Goal: Navigation & Orientation: Find specific page/section

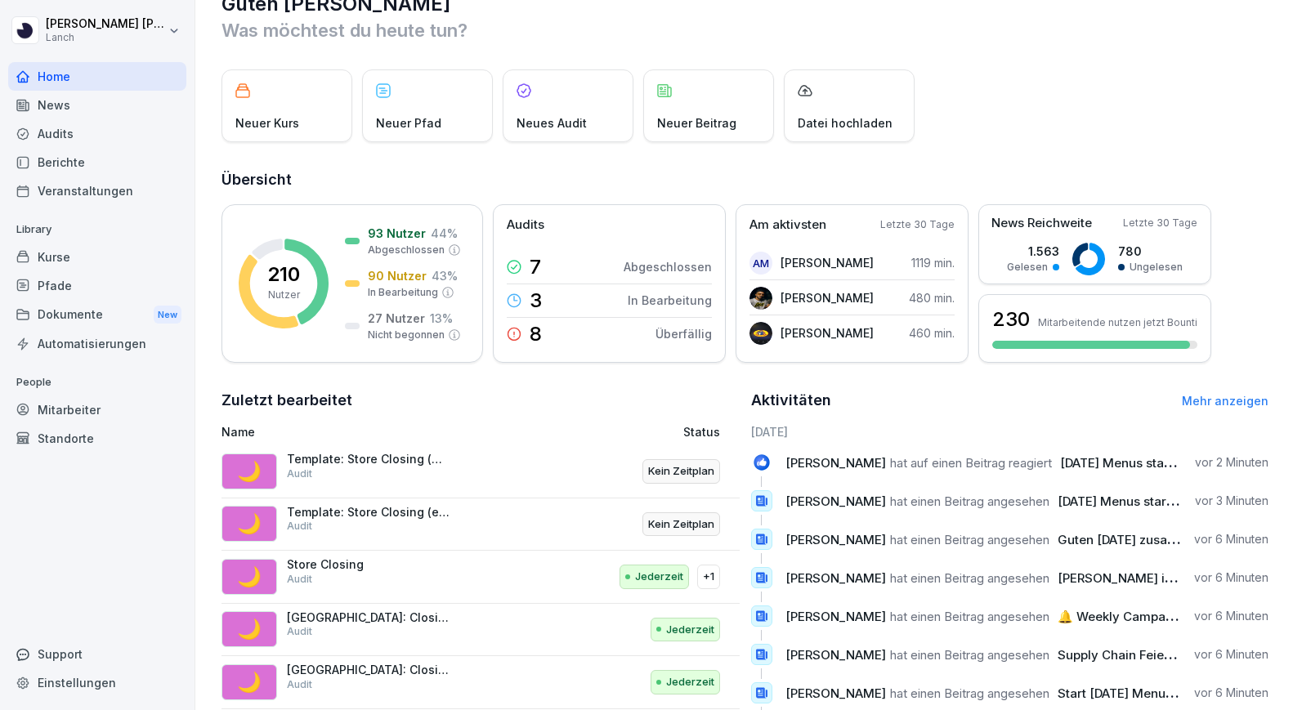
scroll to position [16, 0]
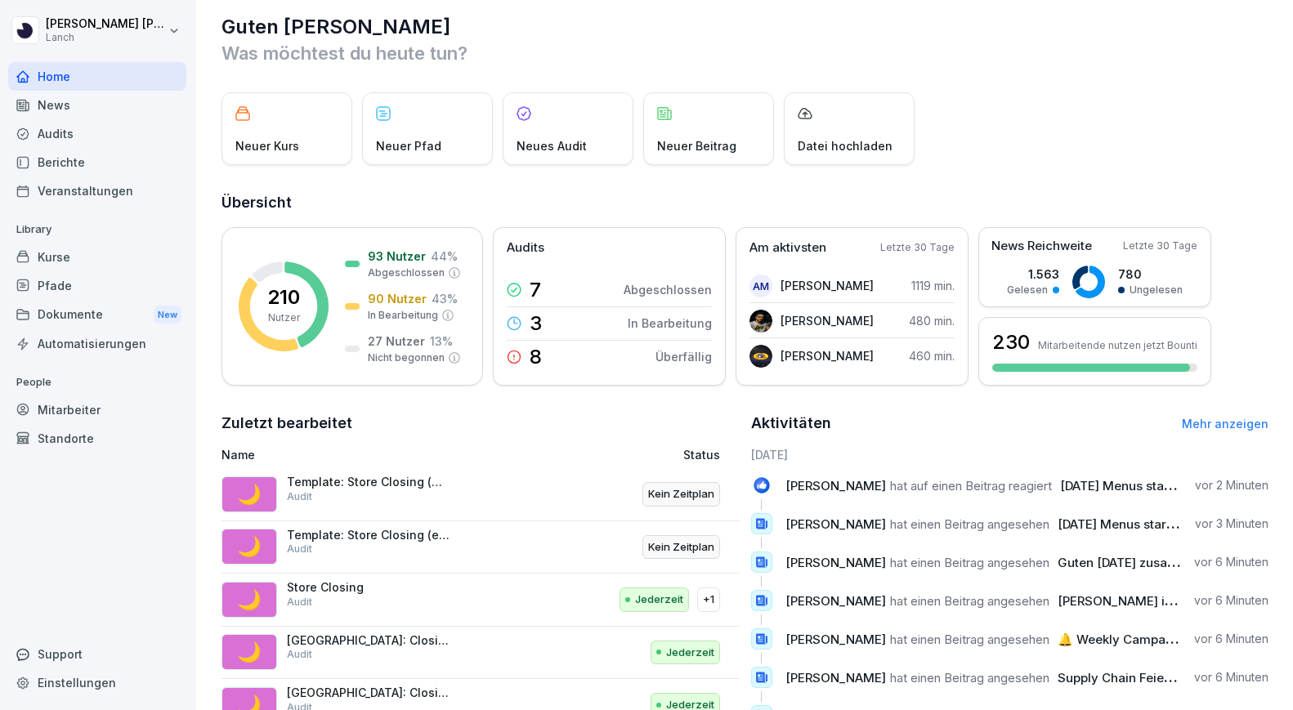
click at [99, 441] on div "Standorte" at bounding box center [97, 438] width 178 height 29
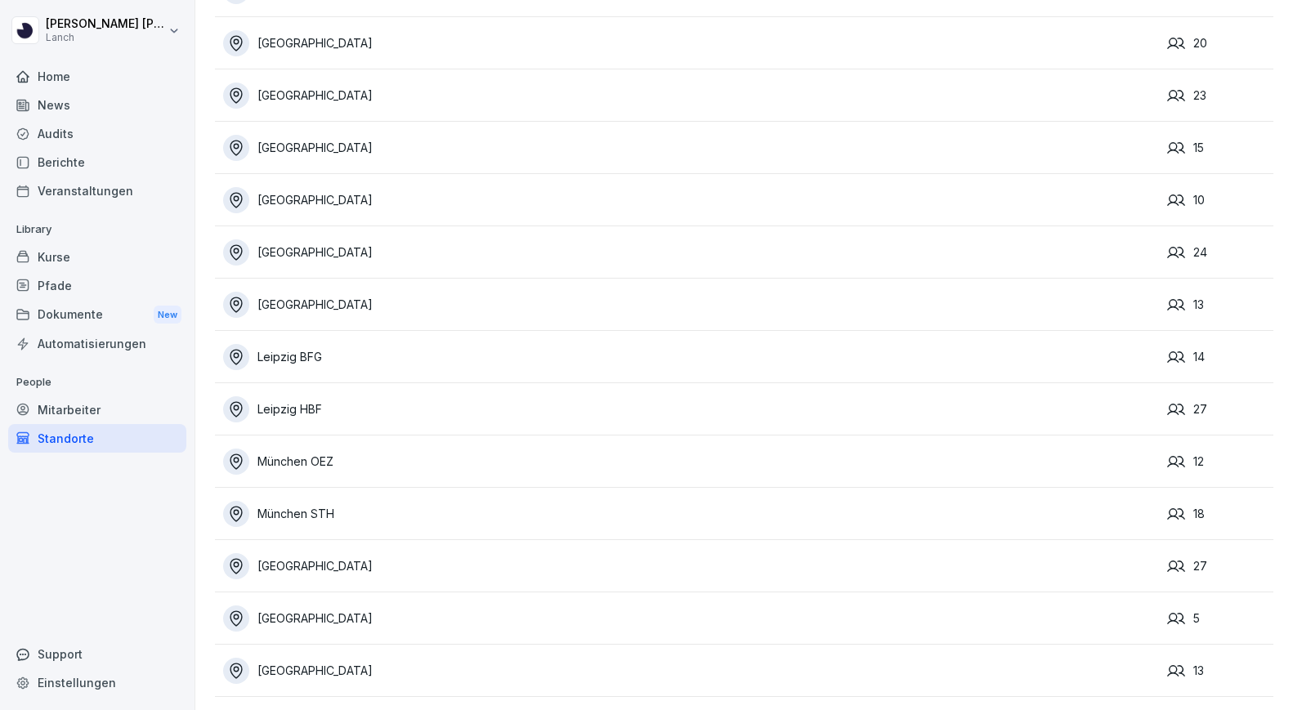
scroll to position [329, 0]
click at [301, 628] on div "[GEOGRAPHIC_DATA]" at bounding box center [691, 619] width 936 height 26
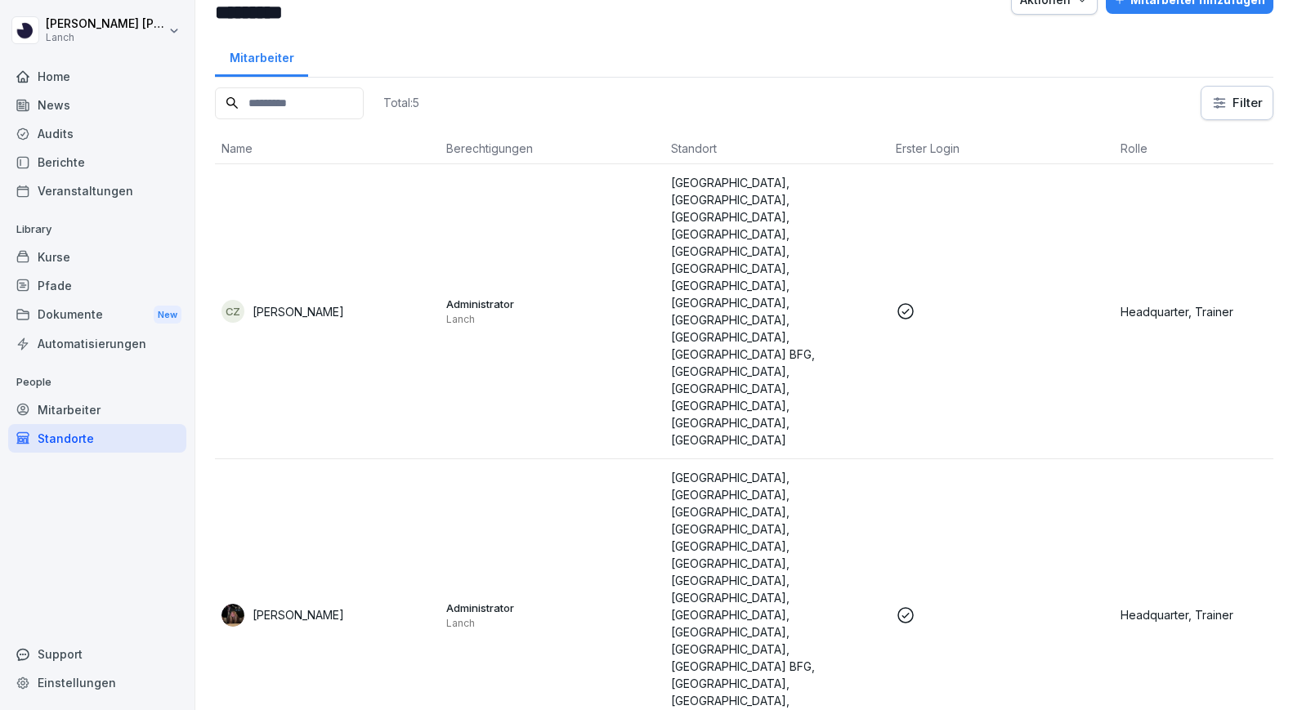
scroll to position [43, 0]
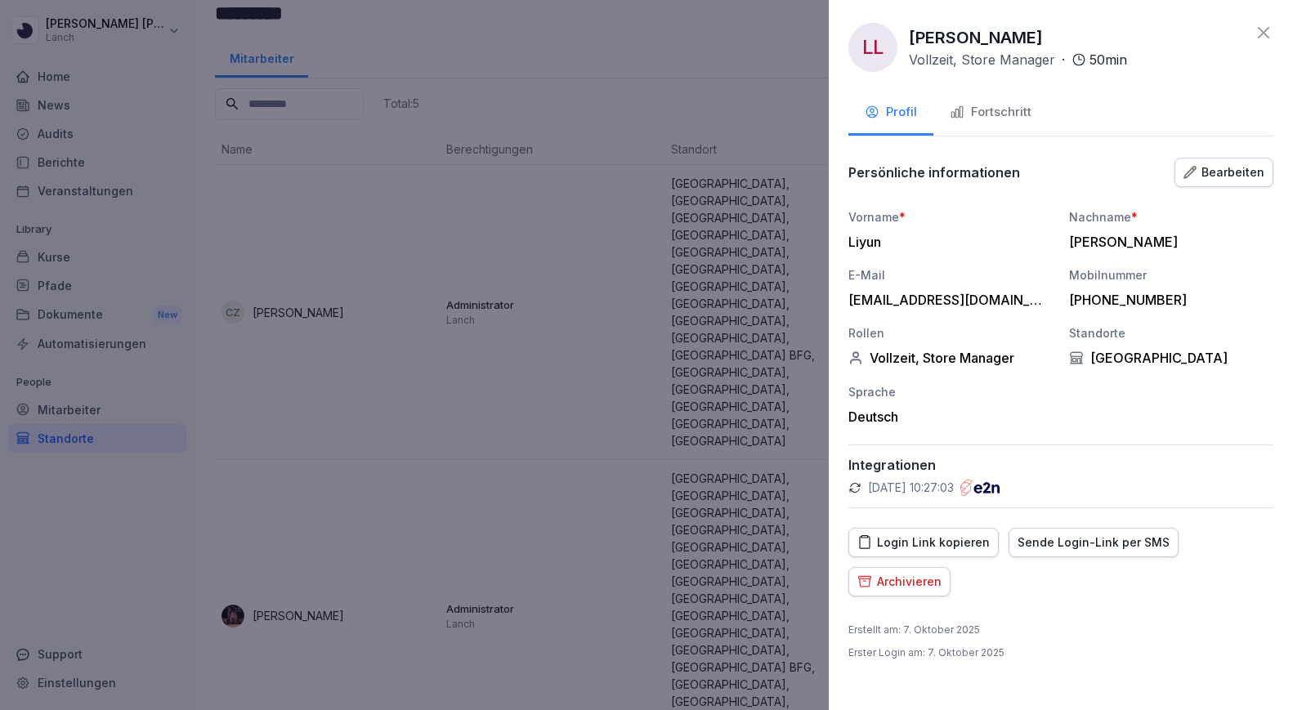
click at [1015, 116] on div "Fortschritt" at bounding box center [991, 112] width 82 height 19
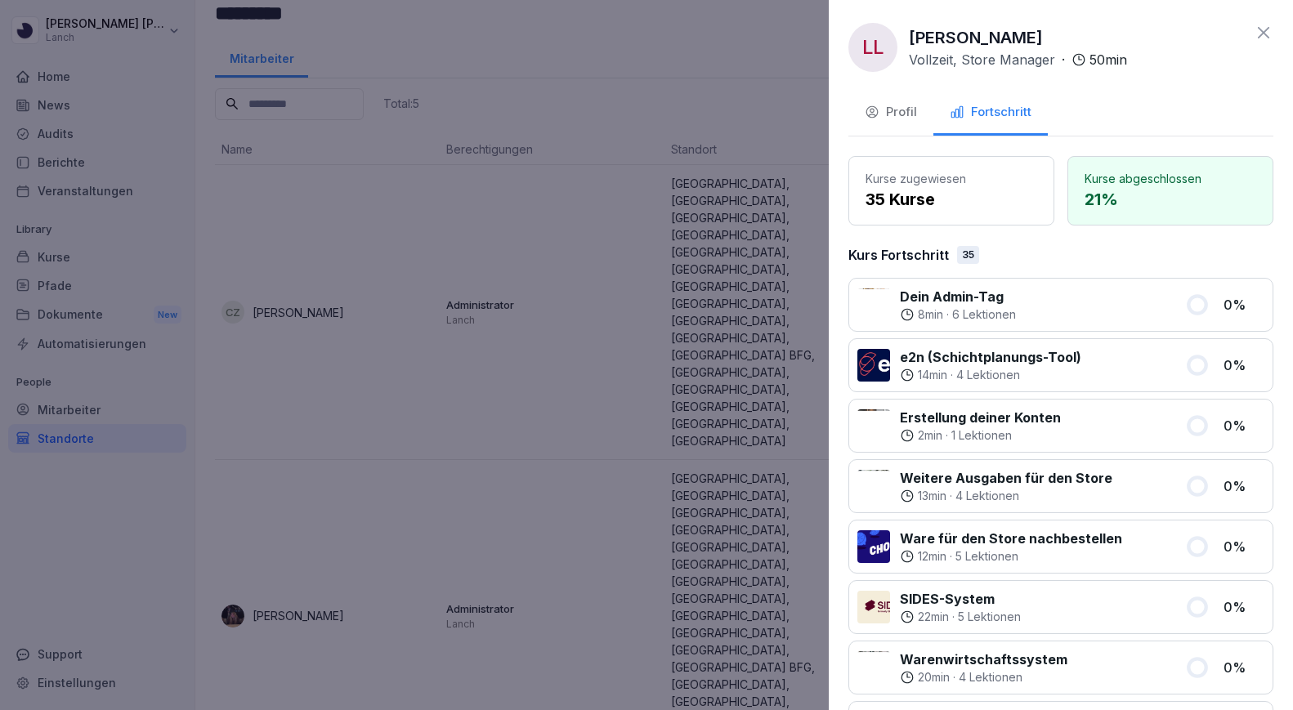
scroll to position [0, 0]
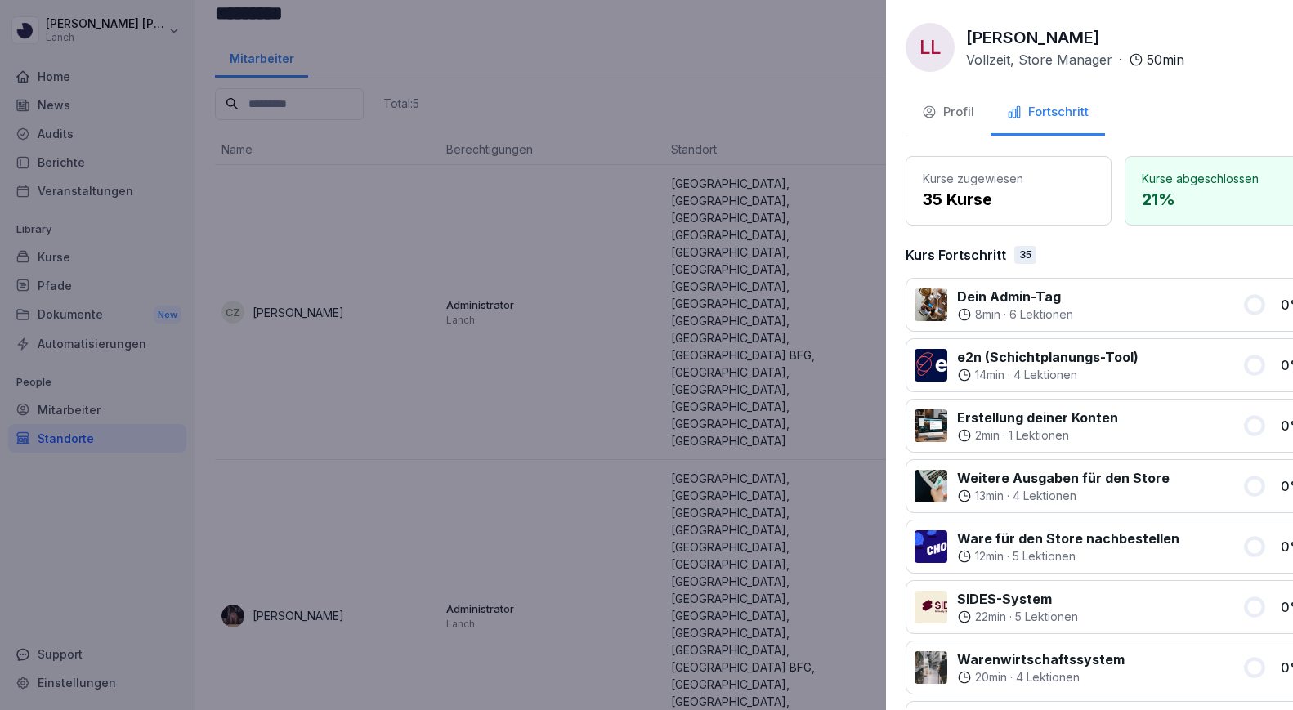
click at [789, 80] on div at bounding box center [646, 355] width 1293 height 710
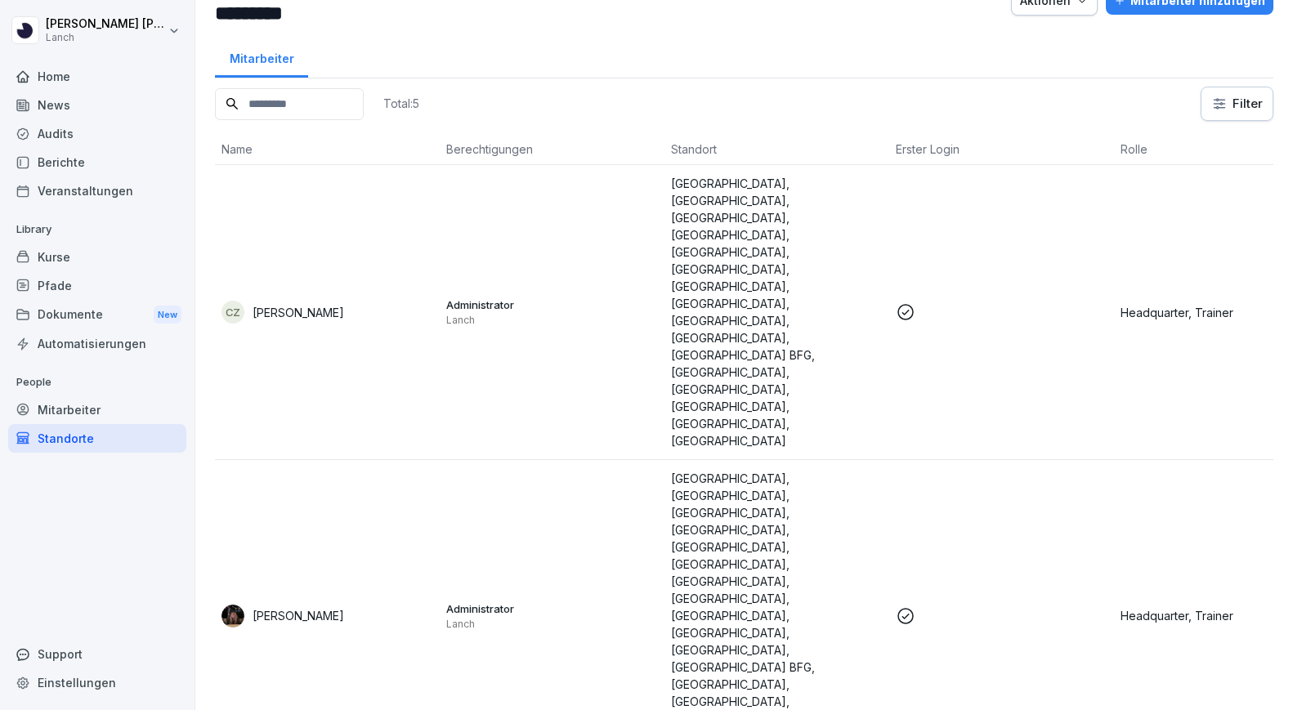
click at [99, 268] on div "Kurse" at bounding box center [97, 257] width 178 height 29
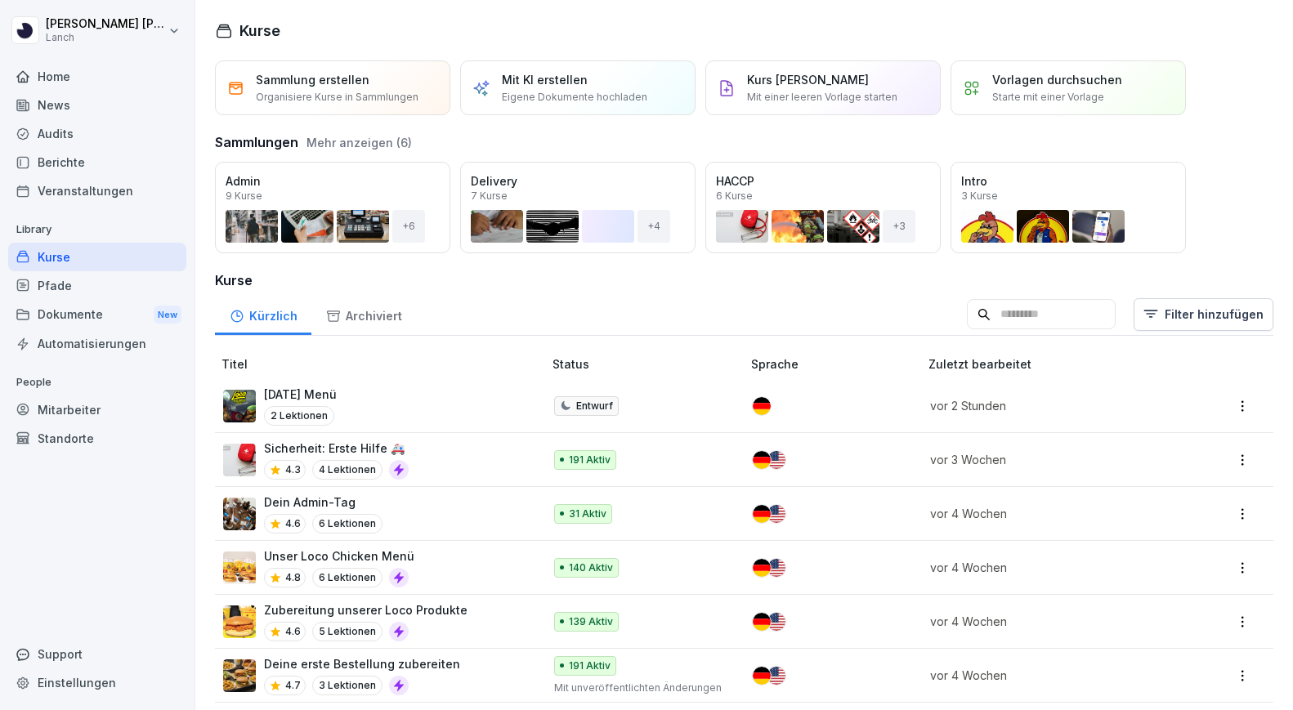
click at [104, 285] on div "Pfade" at bounding box center [97, 285] width 178 height 29
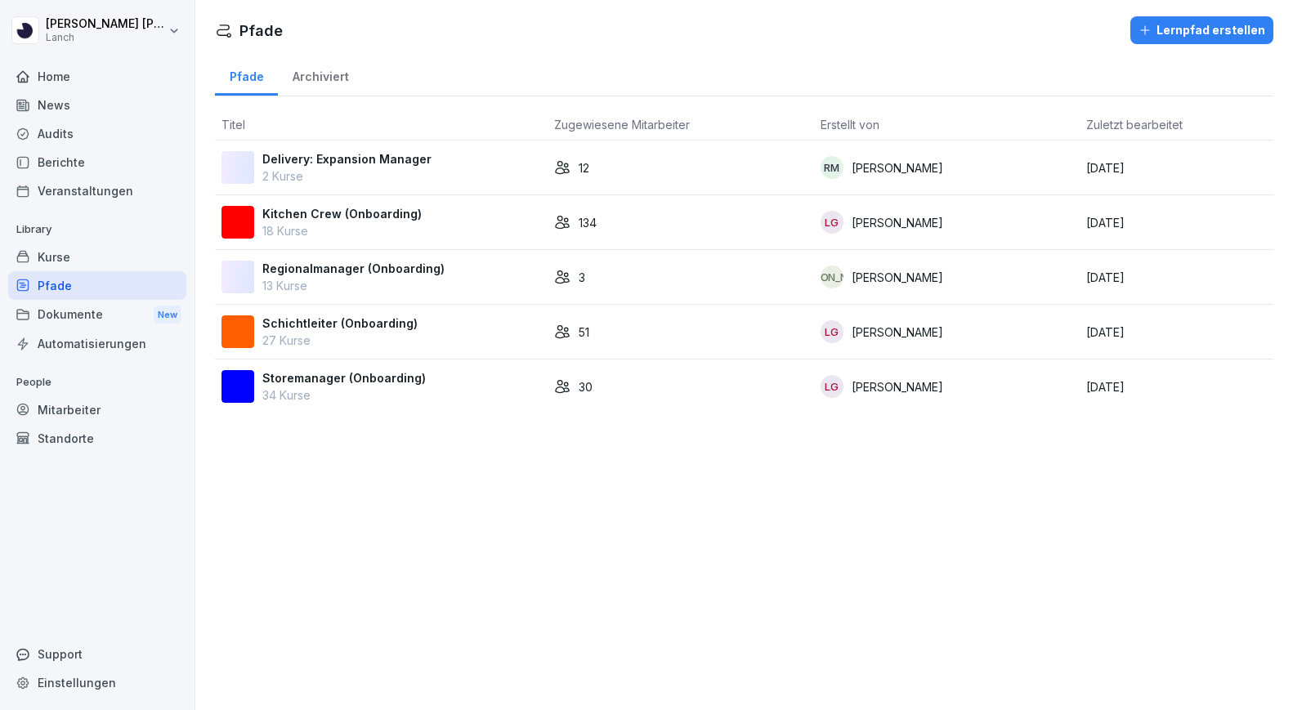
click at [298, 288] on p "13 Kurse" at bounding box center [353, 285] width 182 height 17
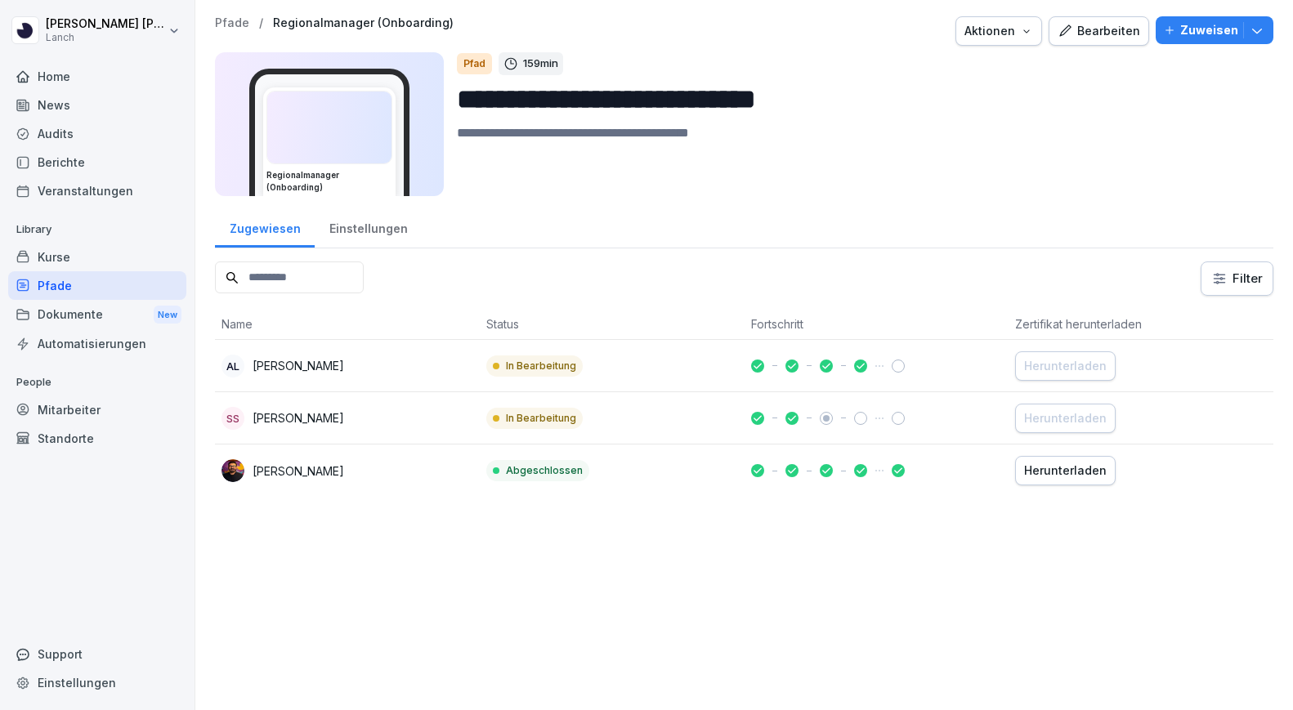
click at [377, 229] on div "Einstellungen" at bounding box center [368, 227] width 107 height 42
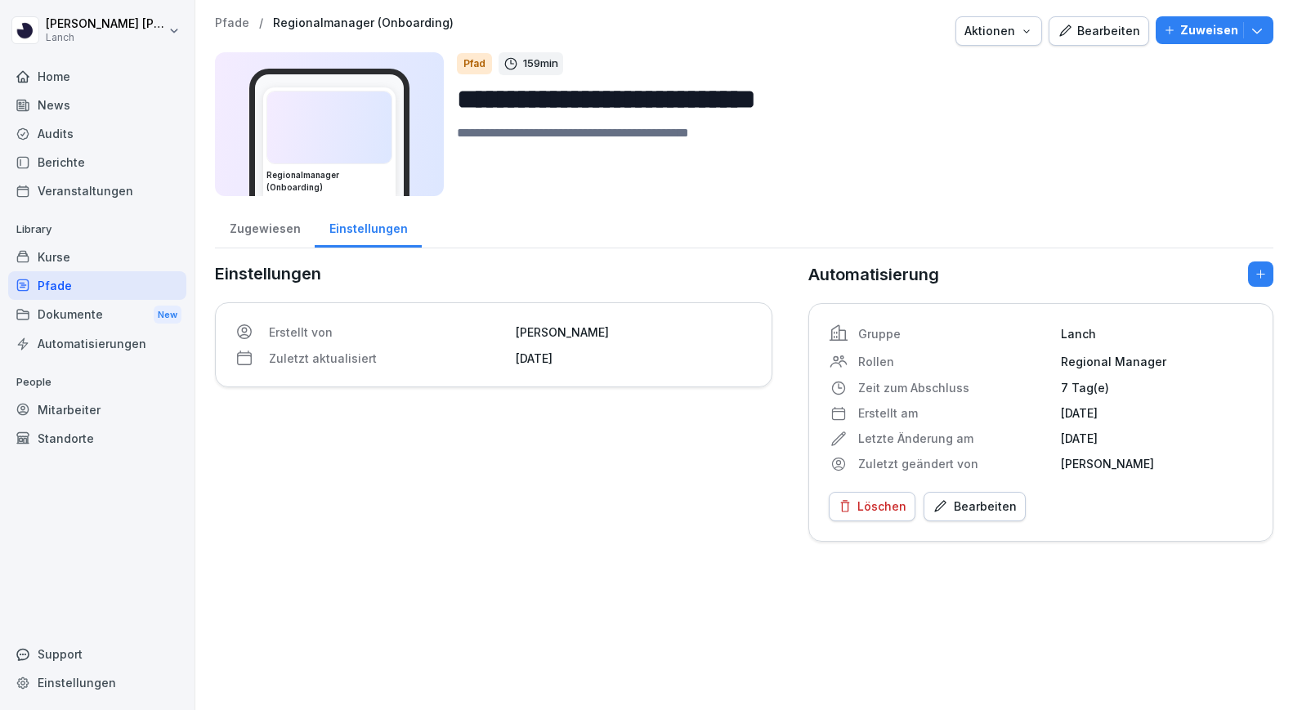
click at [256, 242] on div "Zugewiesen" at bounding box center [265, 227] width 100 height 42
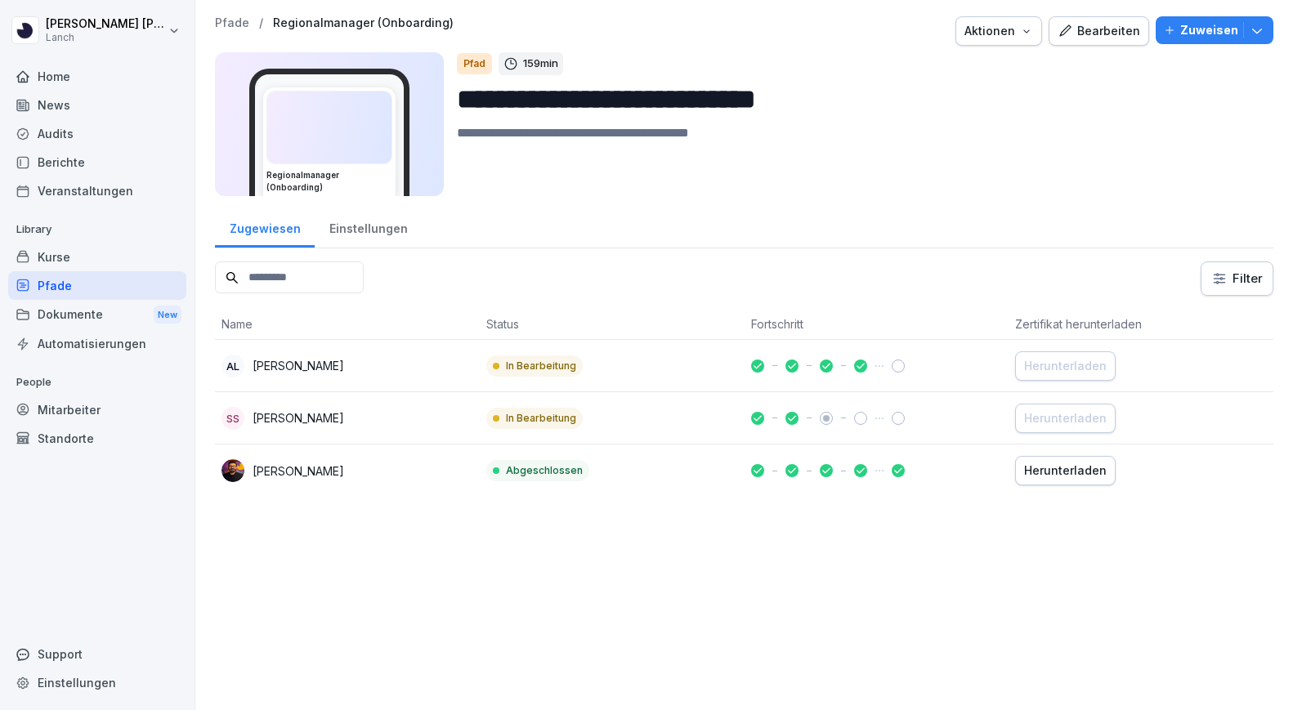
click at [102, 290] on div "Pfade" at bounding box center [97, 285] width 178 height 29
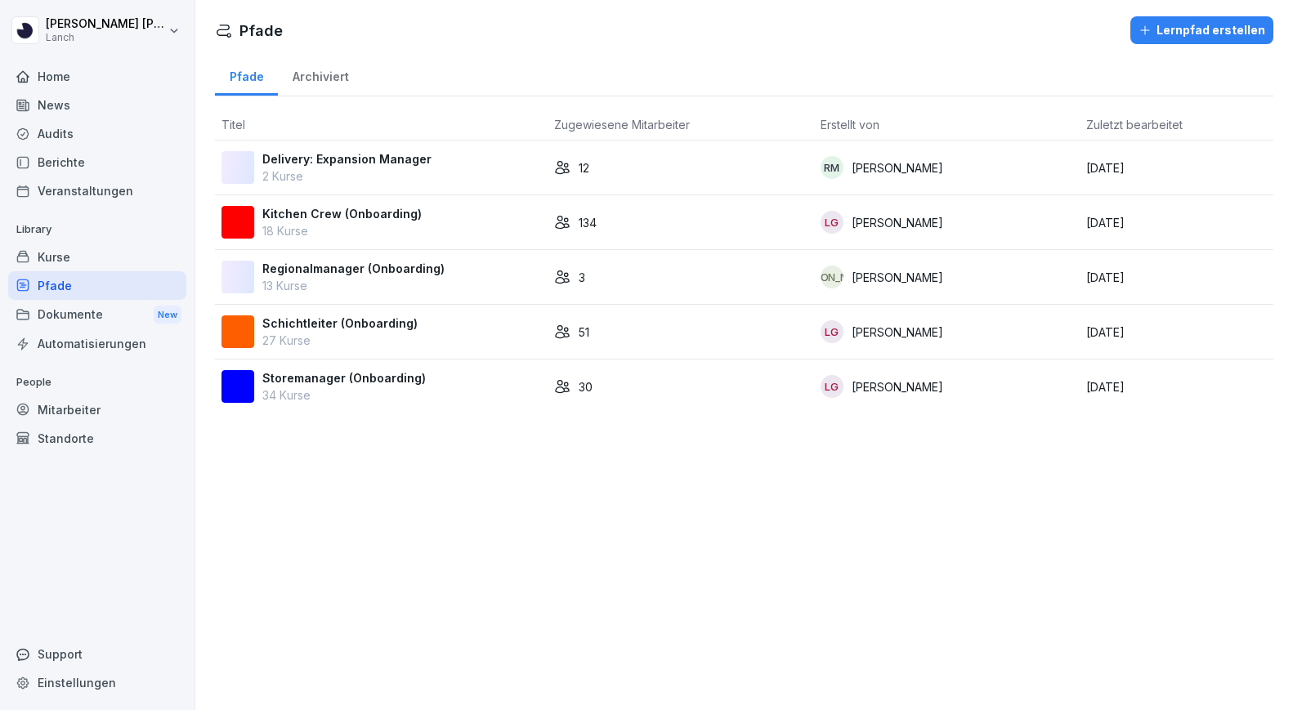
click at [423, 376] on div "Storemanager (Onboarding) 34 Kurse" at bounding box center [382, 387] width 320 height 34
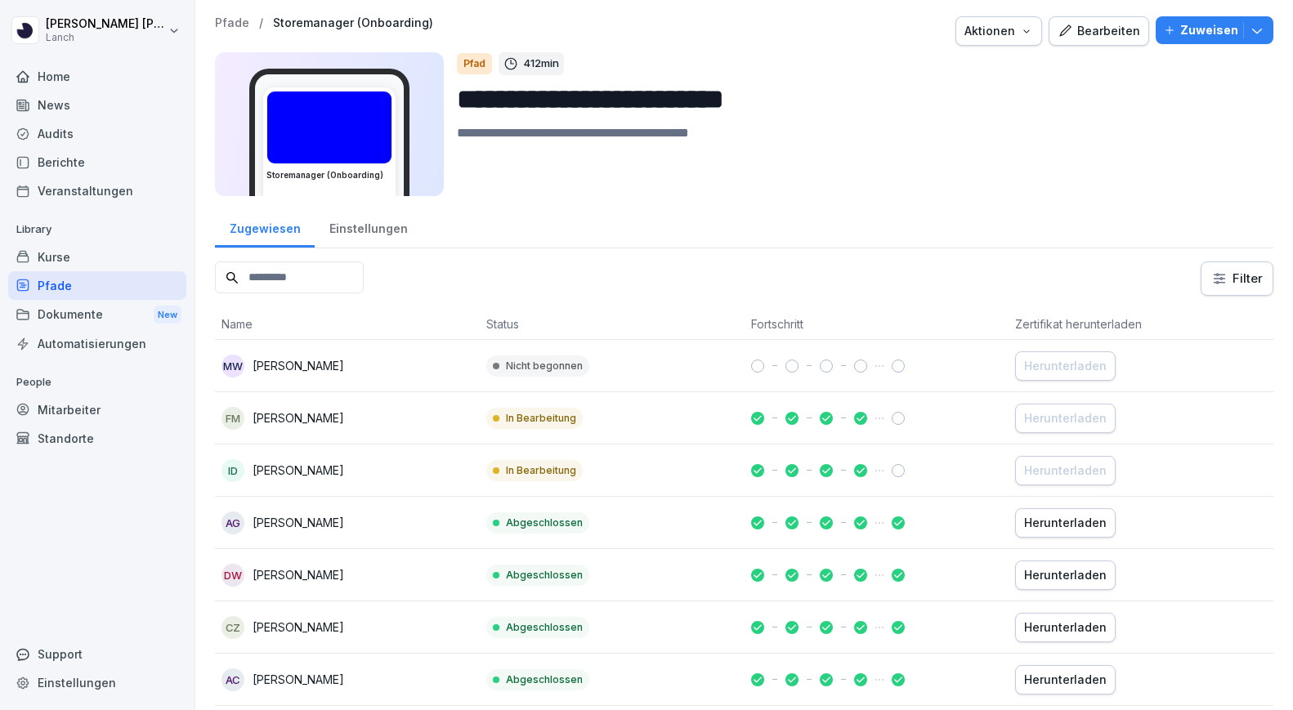
click at [47, 316] on div "Dokumente New" at bounding box center [97, 315] width 178 height 30
